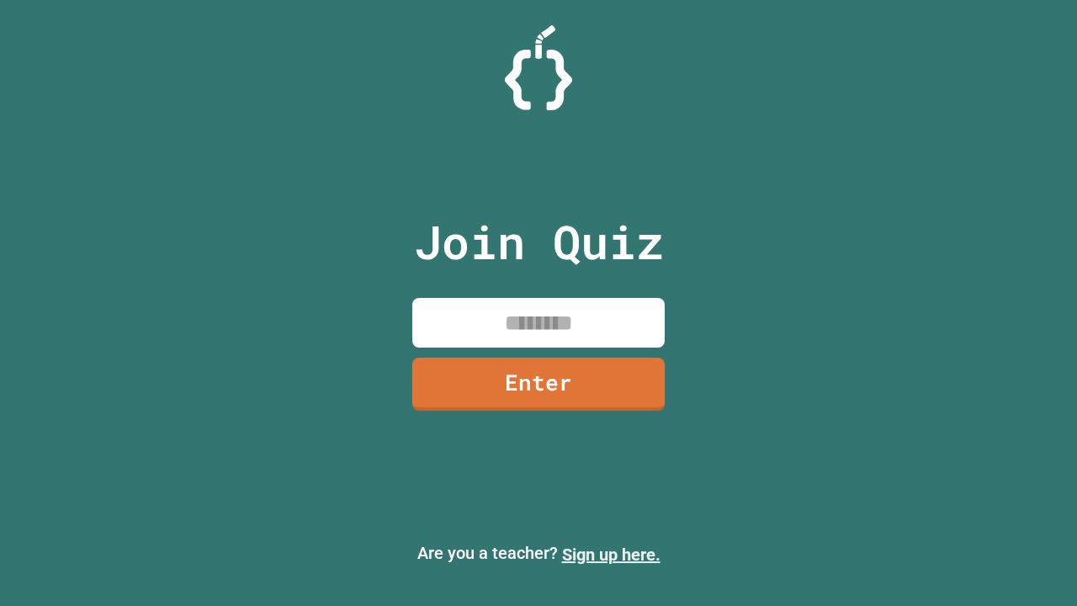
click at [611, 554] on link "Sign up here." at bounding box center [611, 554] width 98 height 20
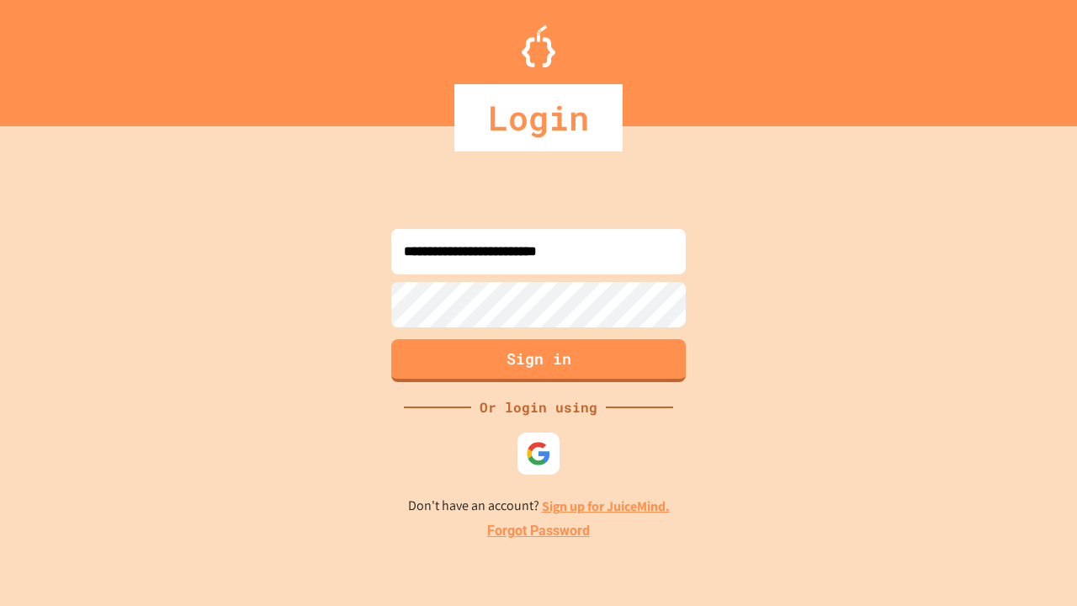
type input "**********"
